Goal: Information Seeking & Learning: Learn about a topic

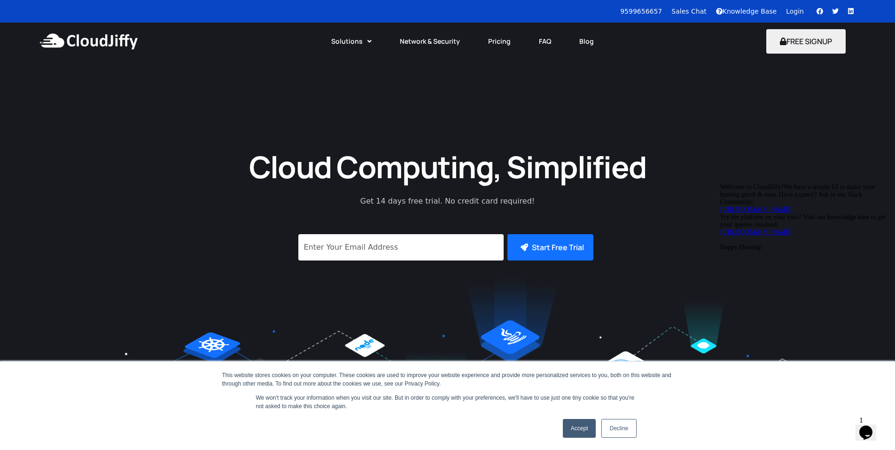
click at [584, 425] on link "Accept" at bounding box center [579, 428] width 33 height 19
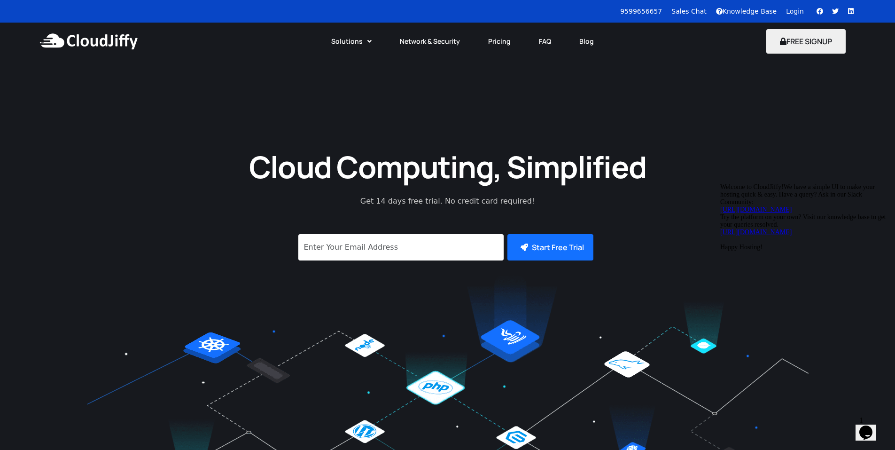
click at [873, 425] on div "Opens Chat This icon Opens the chat window." at bounding box center [865, 432] width 15 height 15
click at [870, 429] on div "Close Chat This icon closes the chat window." at bounding box center [863, 434] width 11 height 11
click at [376, 247] on input "signup" at bounding box center [400, 247] width 205 height 26
click at [295, 295] on img at bounding box center [448, 386] width 722 height 226
drag, startPoint x: 661, startPoint y: 167, endPoint x: 188, endPoint y: 172, distance: 472.7
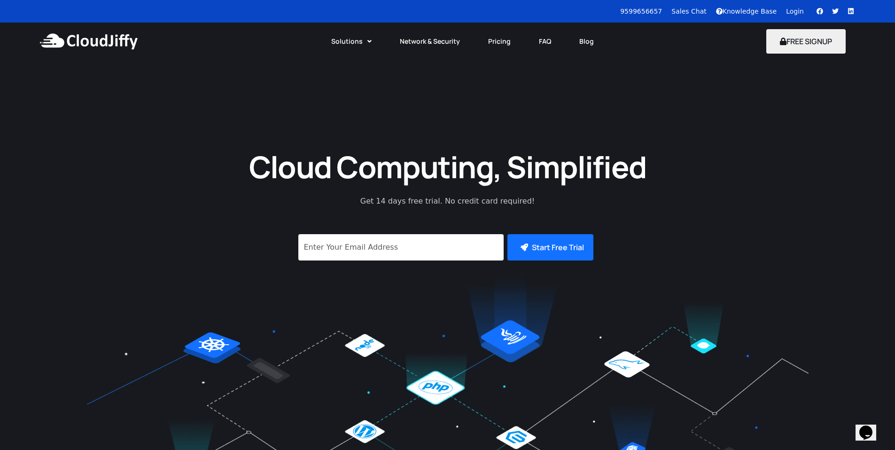
click at [187, 172] on div "Cloud Computing, Simplified Get 14 days free trial. No credit card required! Su…" at bounding box center [447, 322] width 895 height 361
click at [242, 179] on h1 "Cloud Computing, Simplified" at bounding box center [447, 166] width 423 height 39
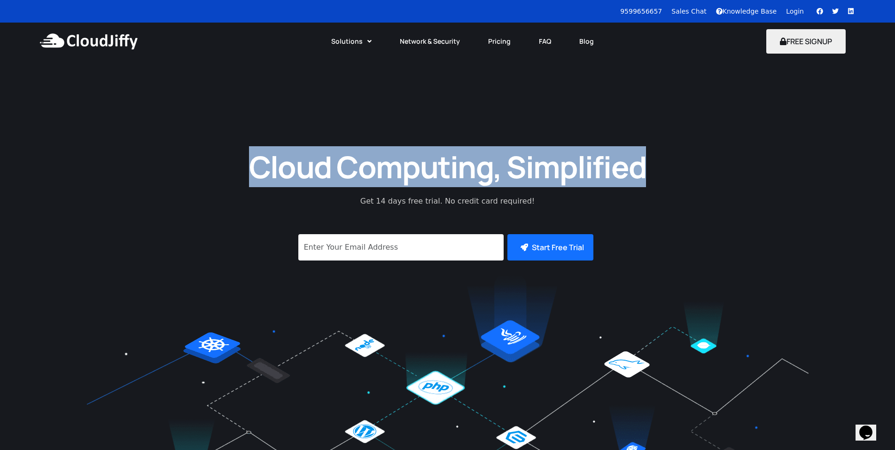
drag, startPoint x: 253, startPoint y: 169, endPoint x: 662, endPoint y: 155, distance: 409.0
click at [662, 155] on div "Cloud Computing, Simplified Get 14 days free trial. No credit card required! Su…" at bounding box center [447, 322] width 895 height 361
click at [645, 168] on h1 "Cloud Computing, Simplified" at bounding box center [447, 166] width 423 height 39
drag, startPoint x: 645, startPoint y: 168, endPoint x: 296, endPoint y: 170, distance: 349.1
click at [296, 170] on h1 "Cloud Computing, Simplified" at bounding box center [447, 166] width 423 height 39
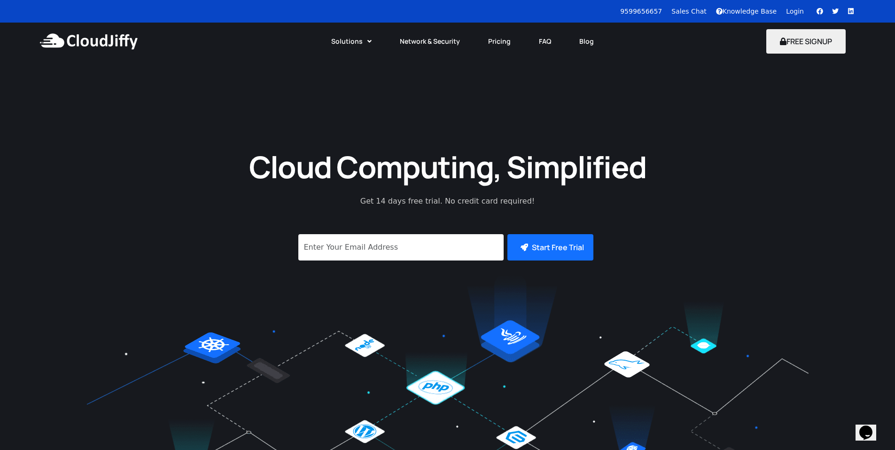
click at [320, 200] on p "Get 14 days free trial. No credit card required!" at bounding box center [448, 200] width 258 height 11
drag, startPoint x: 372, startPoint y: 204, endPoint x: 606, endPoint y: 211, distance: 234.1
click at [606, 211] on div "Cloud Computing, Simplified Get 14 days free trial. No credit card required! Su…" at bounding box center [447, 322] width 895 height 361
click at [577, 204] on div "Cloud Computing, Simplified Get 14 days free trial. No credit card required! Su…" at bounding box center [447, 322] width 895 height 361
